Goal: Task Accomplishment & Management: Use online tool/utility

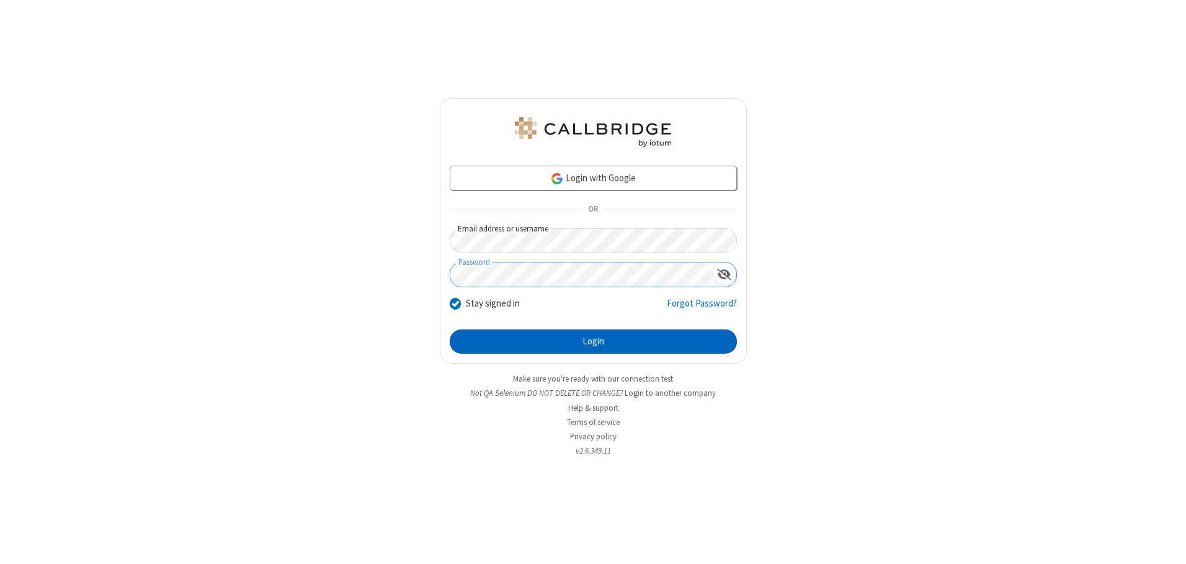
click at [593, 341] on button "Login" at bounding box center [593, 341] width 287 height 25
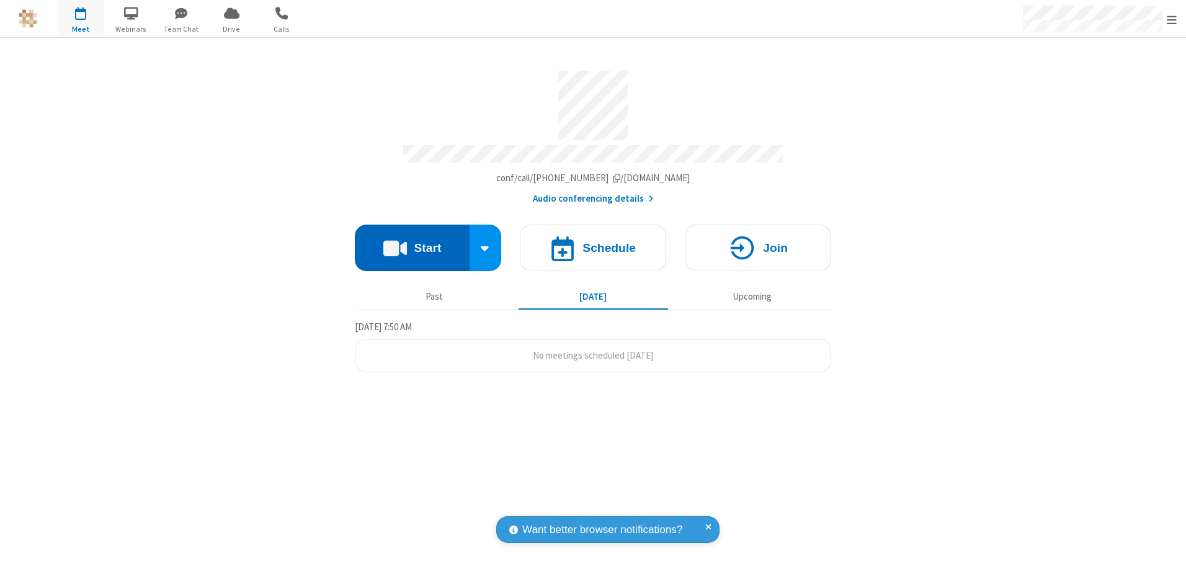
click at [412, 243] on button "Start" at bounding box center [412, 248] width 115 height 47
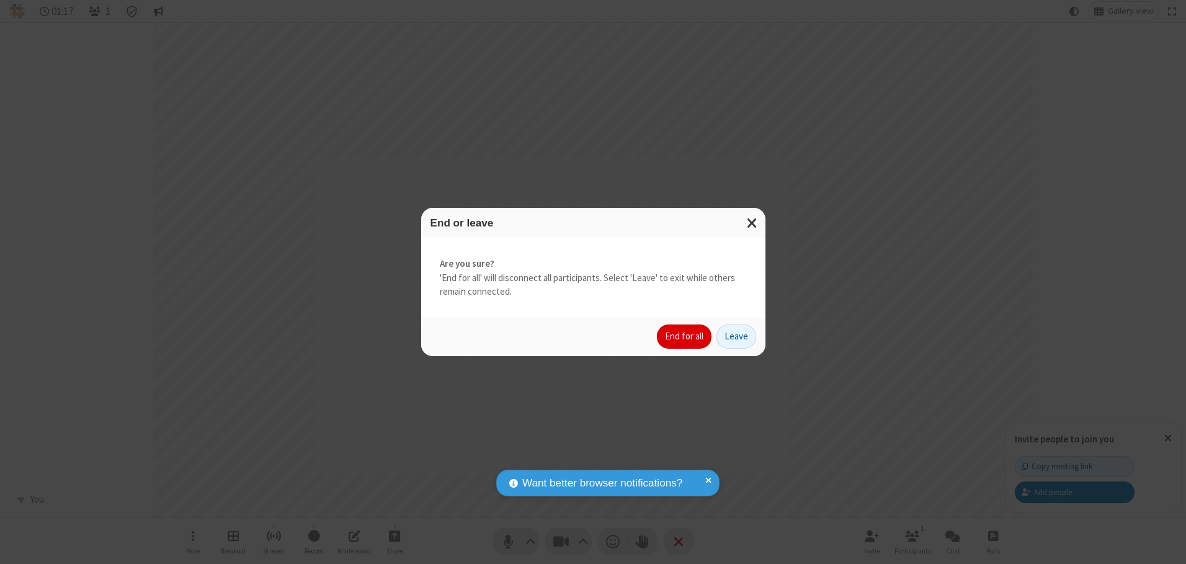
click at [685, 336] on button "End for all" at bounding box center [684, 336] width 55 height 25
